Goal: Understand process/instructions: Learn how to perform a task or action

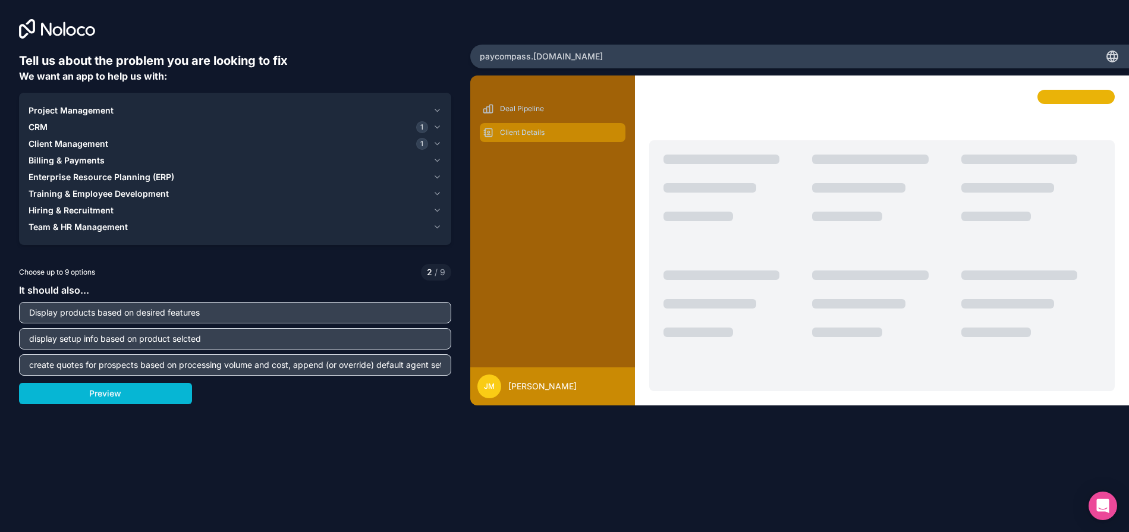
click at [525, 133] on p "Client Details" at bounding box center [561, 133] width 123 height 10
click at [524, 112] on p "Deal Pipeline" at bounding box center [561, 109] width 123 height 10
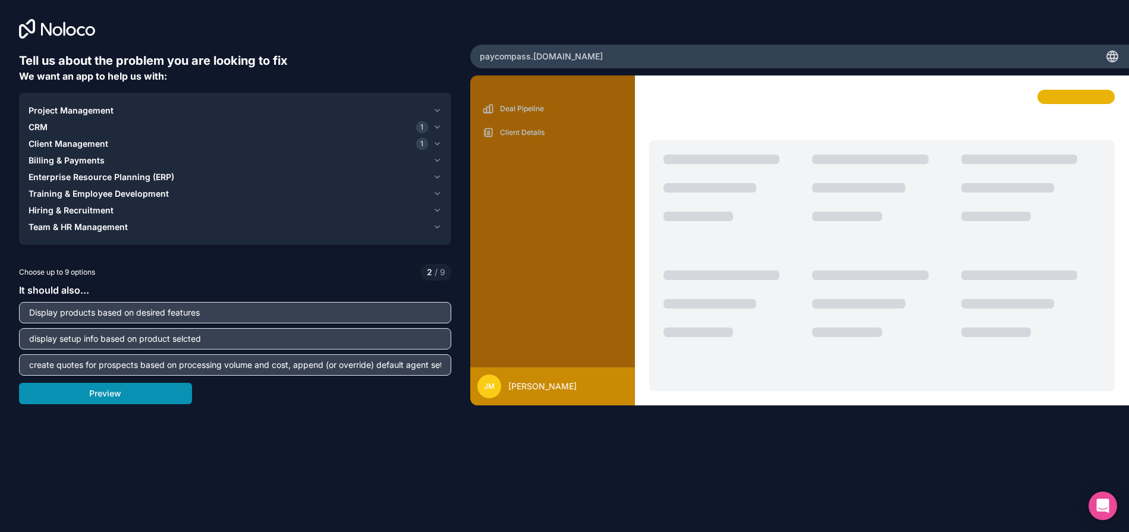
click at [114, 391] on button "Preview" at bounding box center [105, 393] width 173 height 21
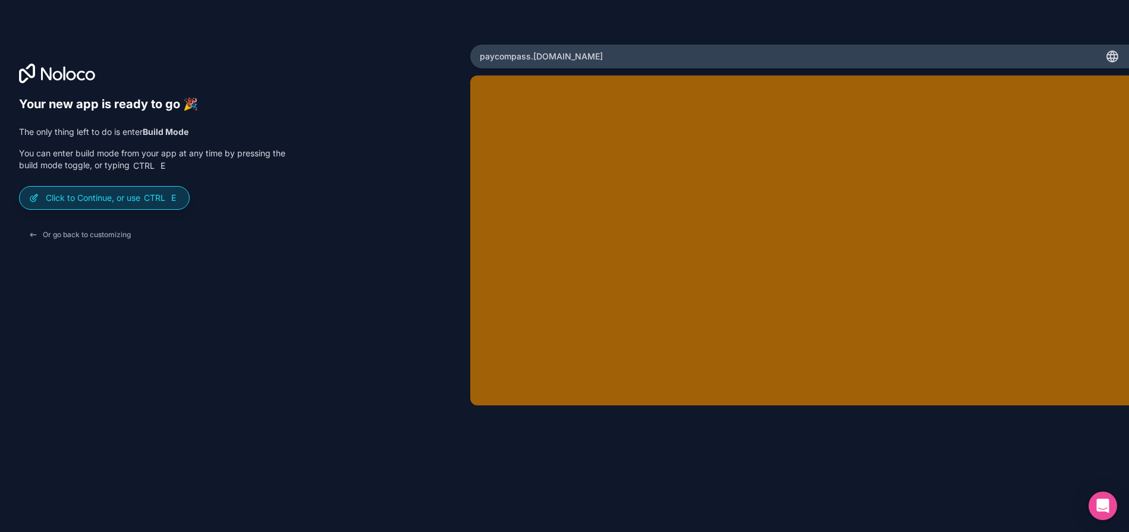
click at [96, 193] on p "Click to Continue, or use Ctrl E" at bounding box center [113, 198] width 134 height 12
